Goal: Find specific page/section: Find specific page/section

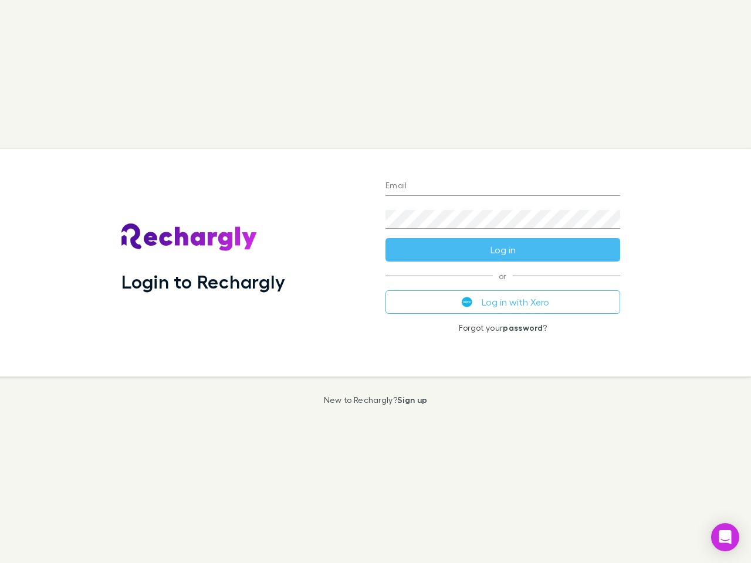
click at [375, 281] on div "Login to Rechargly" at bounding box center [244, 263] width 264 height 228
click at [503, 186] on input "Email" at bounding box center [502, 186] width 235 height 19
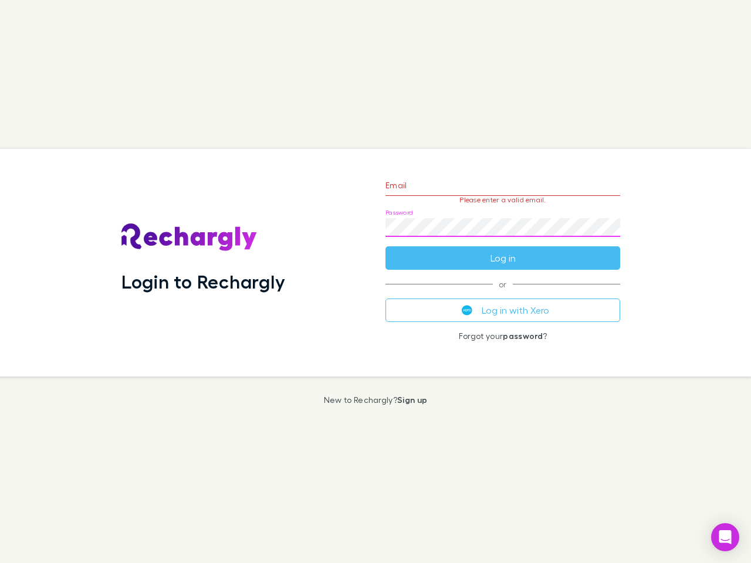
click at [503, 250] on form "Email Please enter a valid email. Password Log in" at bounding box center [502, 219] width 235 height 102
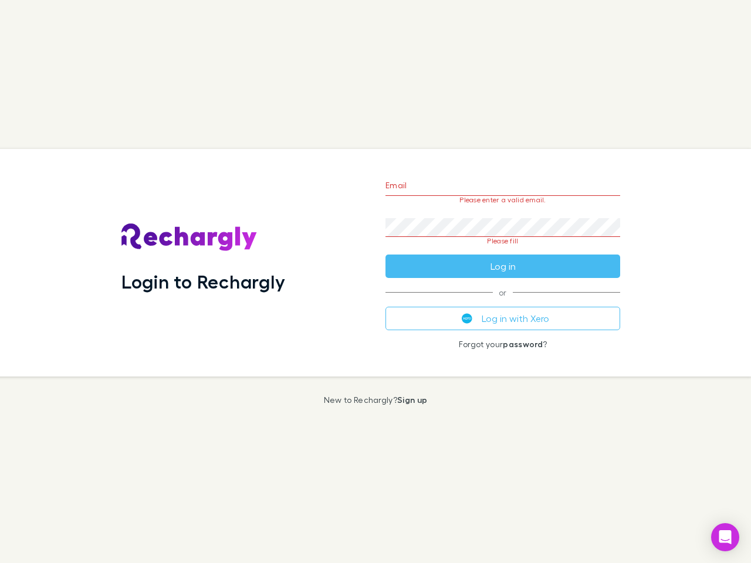
click at [503, 302] on div "Email Please enter a valid email. Password Please fill Log in or Log in with Xe…" at bounding box center [502, 263] width 253 height 228
click at [725, 537] on icon "Open Intercom Messenger" at bounding box center [725, 537] width 12 height 14
